Goal: Use online tool/utility

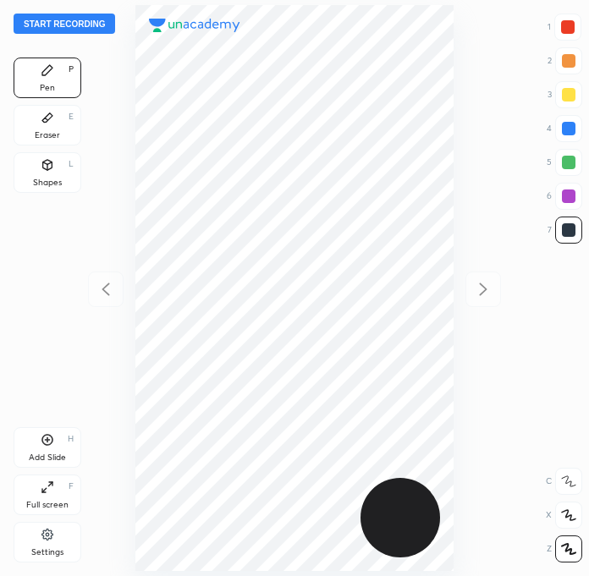
scroll to position [575, 318]
click at [567, 27] on div at bounding box center [568, 27] width 14 height 14
click at [74, 30] on button "Start recording" at bounding box center [65, 24] width 102 height 20
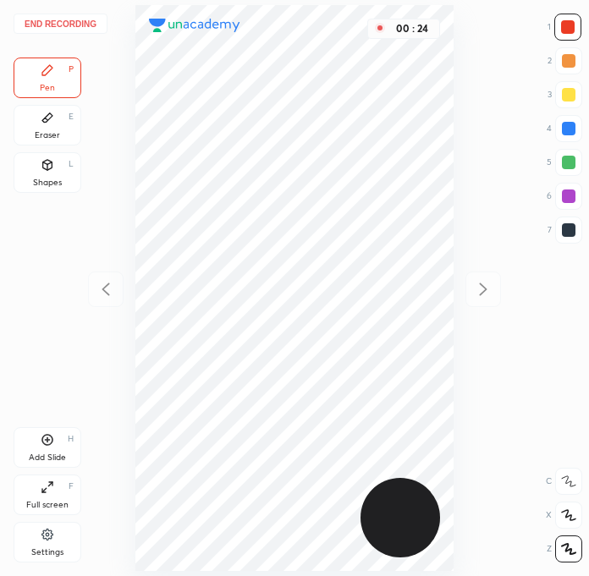
click at [568, 233] on div at bounding box center [569, 230] width 14 height 14
click at [569, 26] on div at bounding box center [568, 27] width 14 height 14
click at [563, 125] on div at bounding box center [569, 129] width 14 height 14
click at [564, 153] on div at bounding box center [568, 162] width 27 height 27
click at [569, 229] on div at bounding box center [569, 230] width 14 height 14
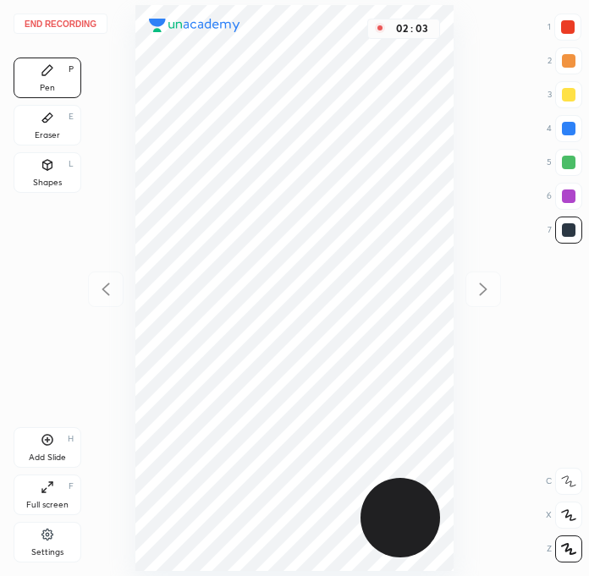
click at [561, 193] on div at bounding box center [568, 196] width 27 height 27
click at [573, 22] on div at bounding box center [568, 27] width 14 height 14
click at [568, 198] on div at bounding box center [569, 196] width 14 height 14
click at [568, 228] on div at bounding box center [569, 230] width 14 height 14
click at [566, 30] on div at bounding box center [568, 27] width 14 height 14
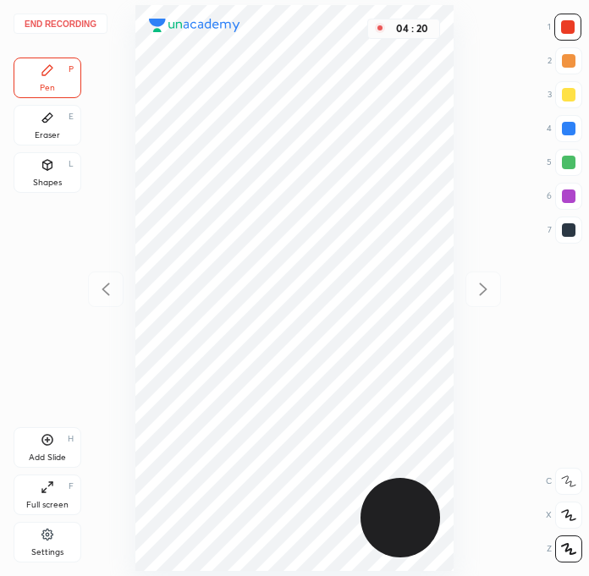
click at [46, 135] on div "Eraser" at bounding box center [47, 135] width 25 height 8
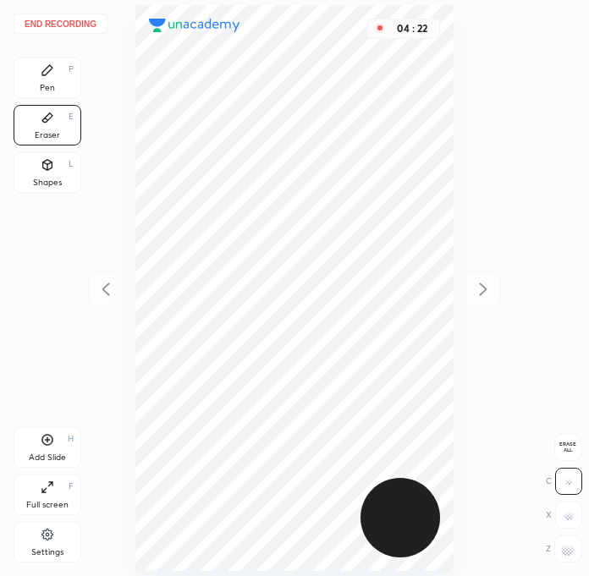
click at [63, 80] on div "Pen P" at bounding box center [48, 78] width 68 height 41
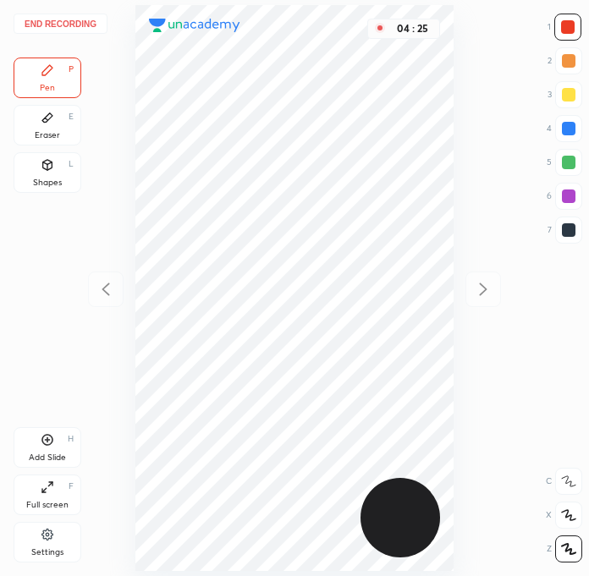
click at [42, 131] on div "Eraser" at bounding box center [47, 135] width 25 height 8
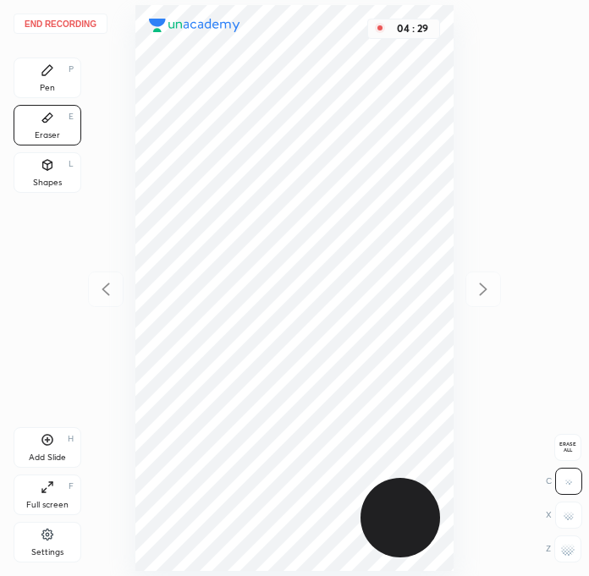
click at [54, 444] on div "Add Slide H" at bounding box center [48, 447] width 68 height 41
click at [50, 96] on div "Pen P" at bounding box center [48, 78] width 68 height 41
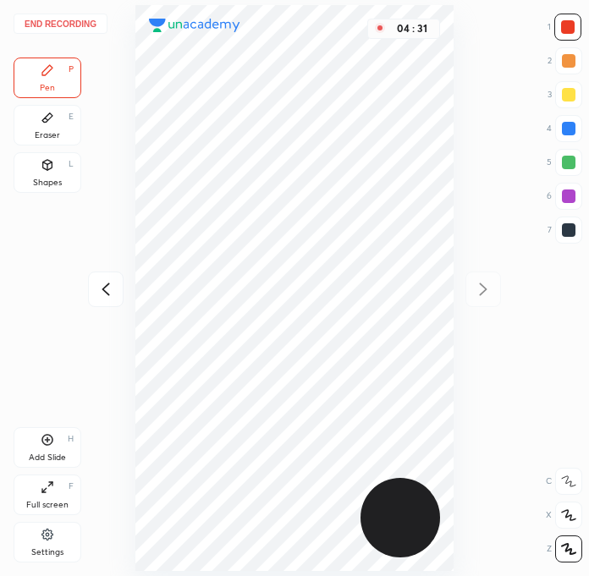
click at [570, 231] on div at bounding box center [569, 230] width 14 height 14
click at [571, 196] on div at bounding box center [569, 196] width 14 height 14
click at [568, 25] on div at bounding box center [568, 27] width 14 height 14
click at [112, 294] on icon at bounding box center [106, 289] width 20 height 20
click at [562, 233] on div at bounding box center [569, 230] width 14 height 14
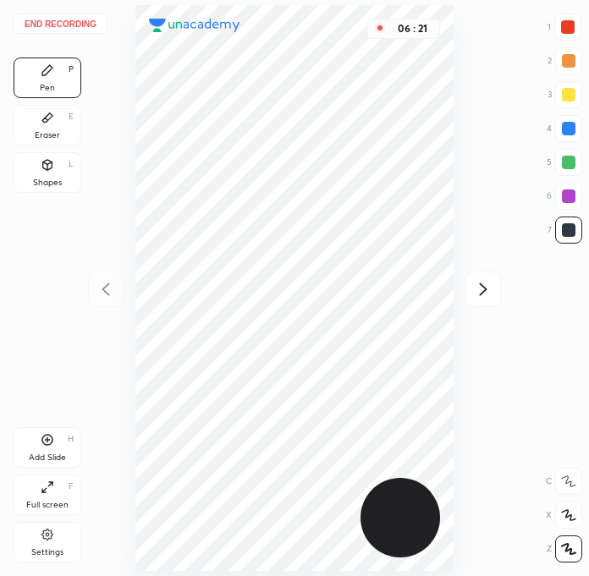
click at [58, 447] on div "Add Slide H" at bounding box center [48, 447] width 68 height 41
click at [566, 238] on div at bounding box center [568, 230] width 27 height 27
click at [64, 112] on div "Eraser E" at bounding box center [48, 125] width 68 height 41
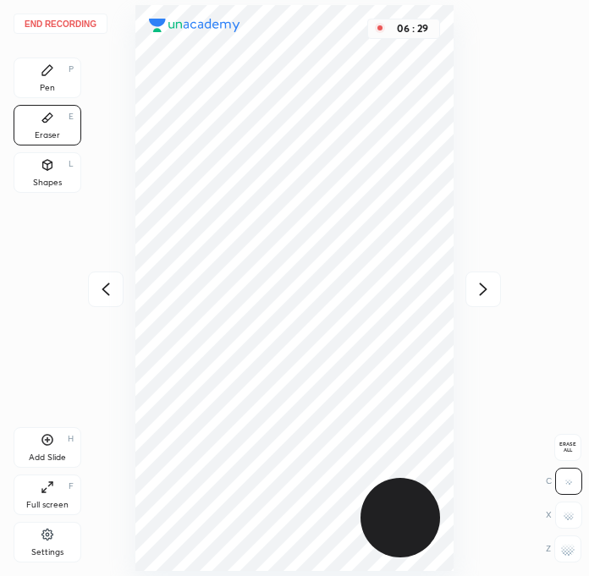
click at [561, 441] on div "Erase all" at bounding box center [567, 447] width 27 height 27
click at [51, 68] on icon at bounding box center [47, 70] width 10 height 10
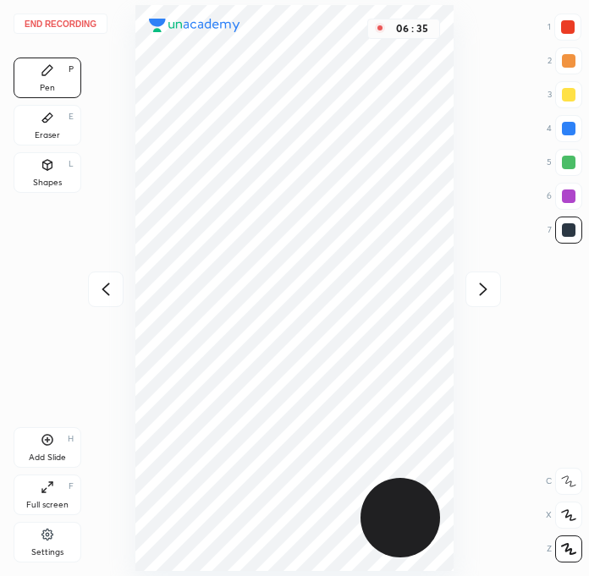
click at [58, 113] on div "Eraser E" at bounding box center [48, 125] width 68 height 41
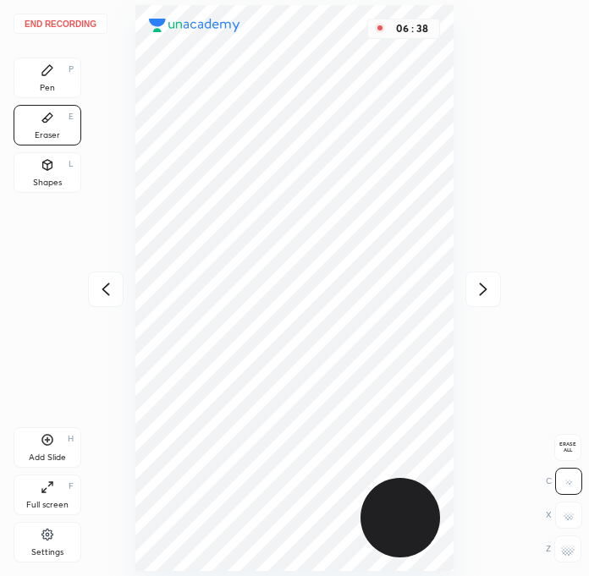
click at [41, 77] on icon at bounding box center [48, 70] width 14 height 14
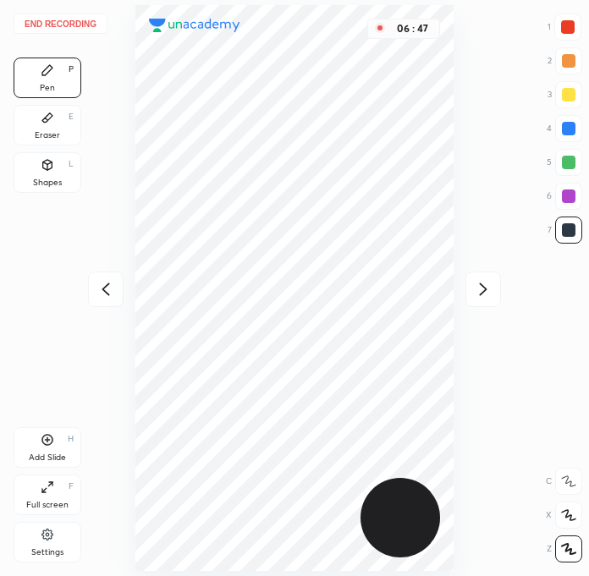
click at [568, 21] on div at bounding box center [568, 27] width 14 height 14
click at [562, 220] on div at bounding box center [568, 230] width 27 height 27
click at [579, 20] on div at bounding box center [567, 27] width 27 height 27
click at [570, 166] on div at bounding box center [569, 163] width 14 height 14
click at [568, 23] on div at bounding box center [568, 27] width 14 height 14
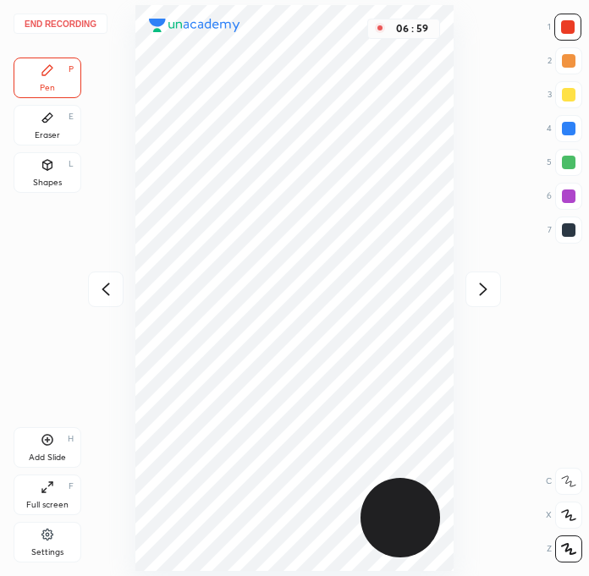
click at [567, 198] on div at bounding box center [569, 196] width 14 height 14
click at [564, 15] on div at bounding box center [567, 27] width 27 height 27
click at [563, 193] on div at bounding box center [569, 196] width 14 height 14
click at [566, 237] on div at bounding box center [568, 230] width 27 height 27
click at [570, 19] on div at bounding box center [567, 27] width 27 height 27
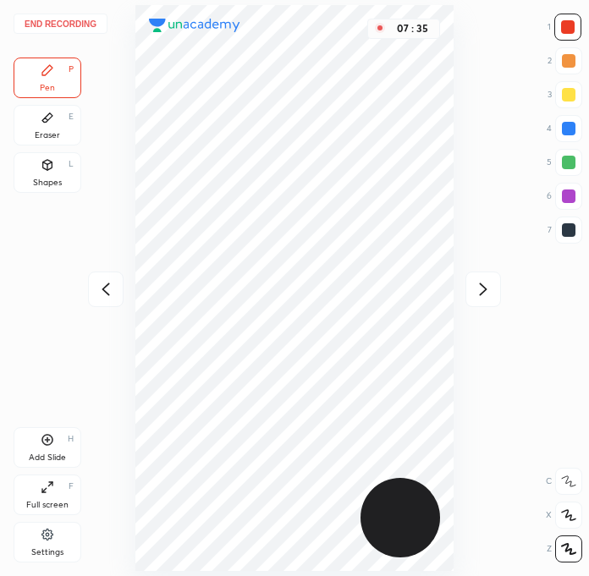
click at [115, 299] on div at bounding box center [106, 290] width 36 height 36
click at [64, 17] on button "End recording" at bounding box center [61, 24] width 94 height 20
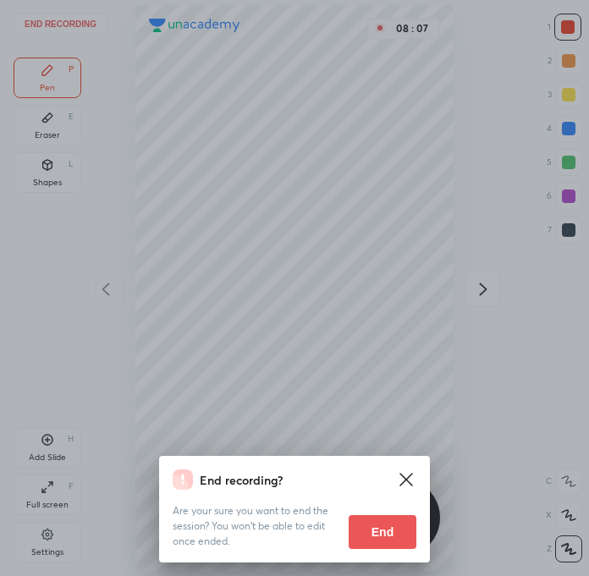
click at [385, 530] on button "End" at bounding box center [383, 532] width 68 height 34
